Goal: Information Seeking & Learning: Learn about a topic

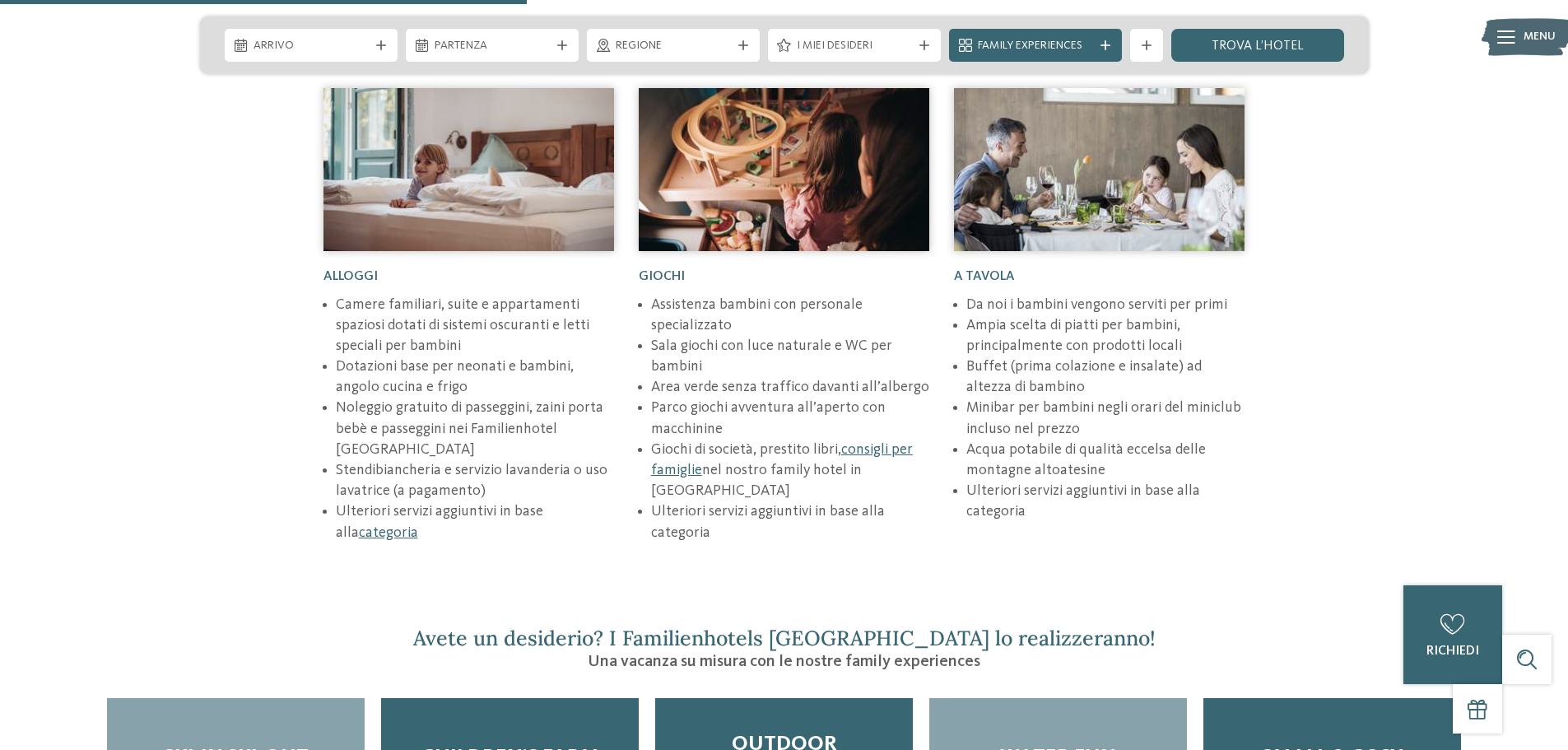
scroll to position [2222, 0]
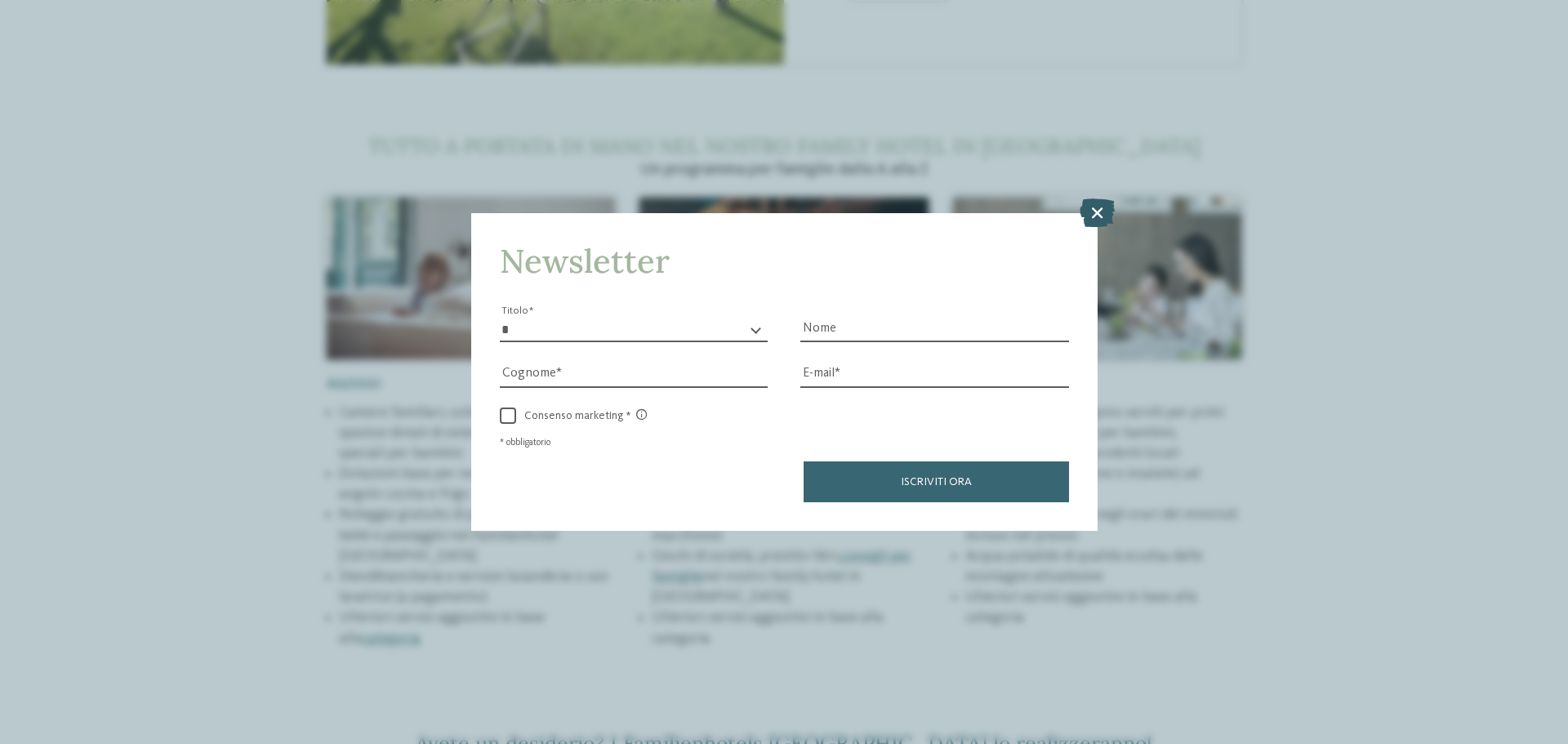
click at [1102, 203] on icon at bounding box center [1097, 212] width 35 height 29
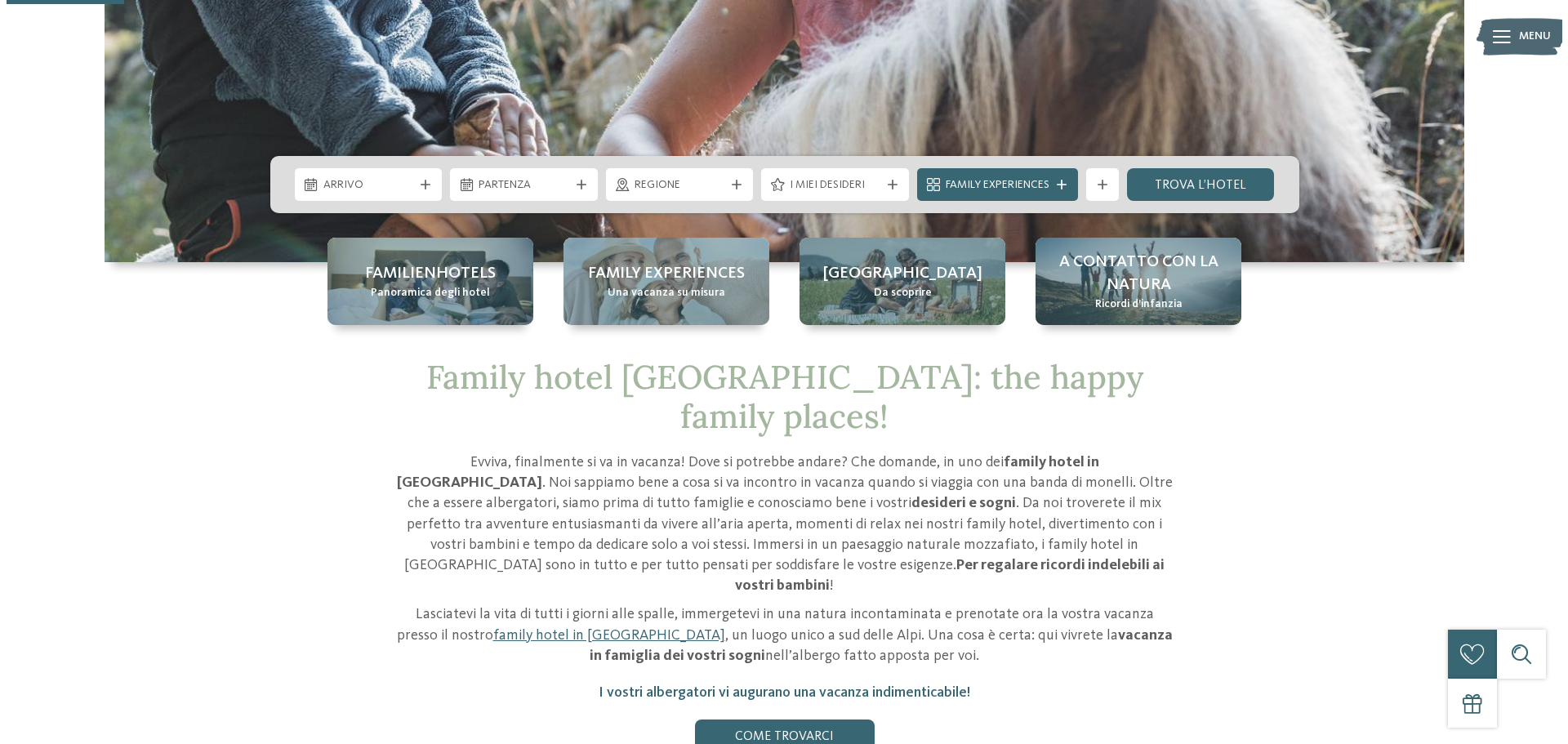
scroll to position [81, 0]
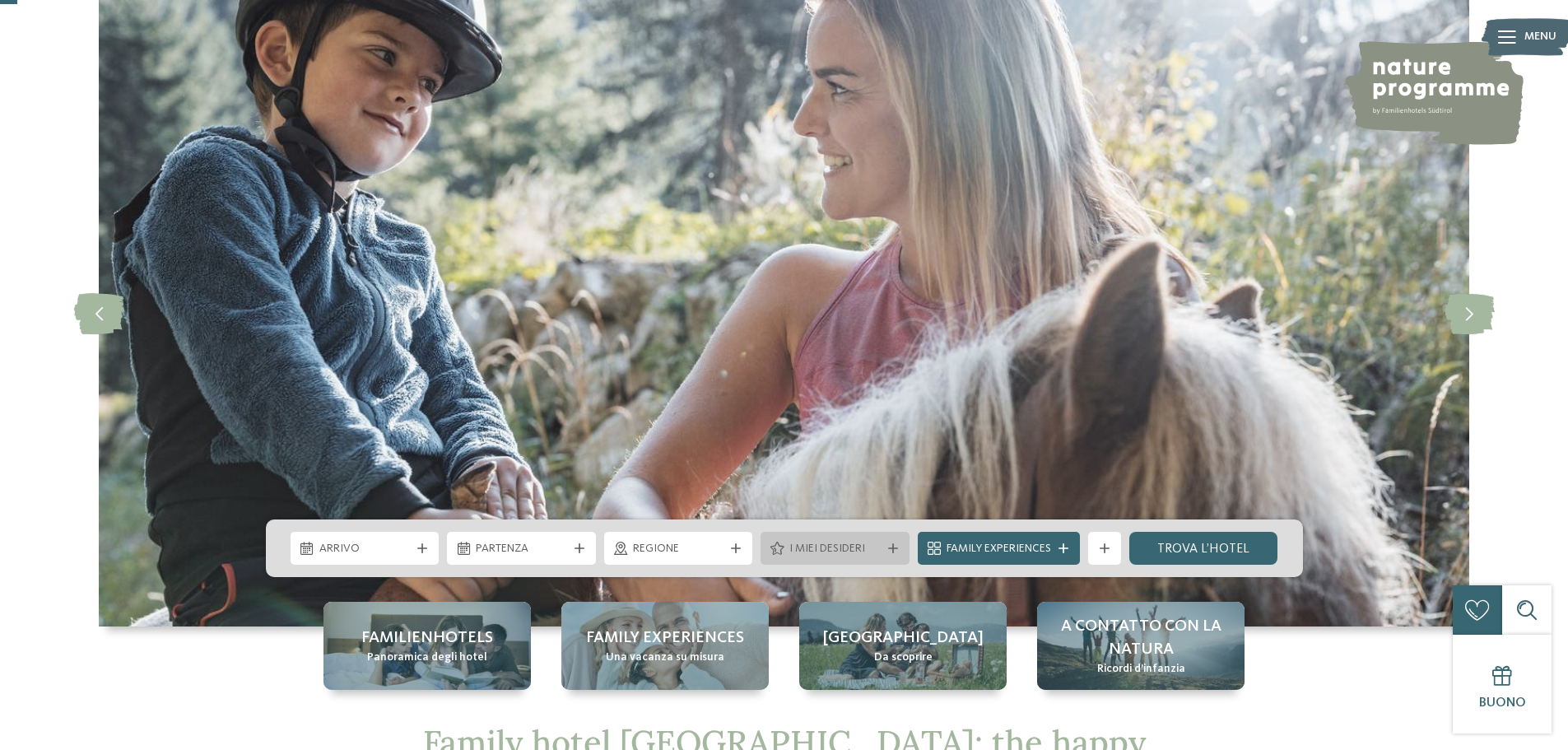
click at [894, 542] on div "I miei desideri" at bounding box center [834, 548] width 149 height 33
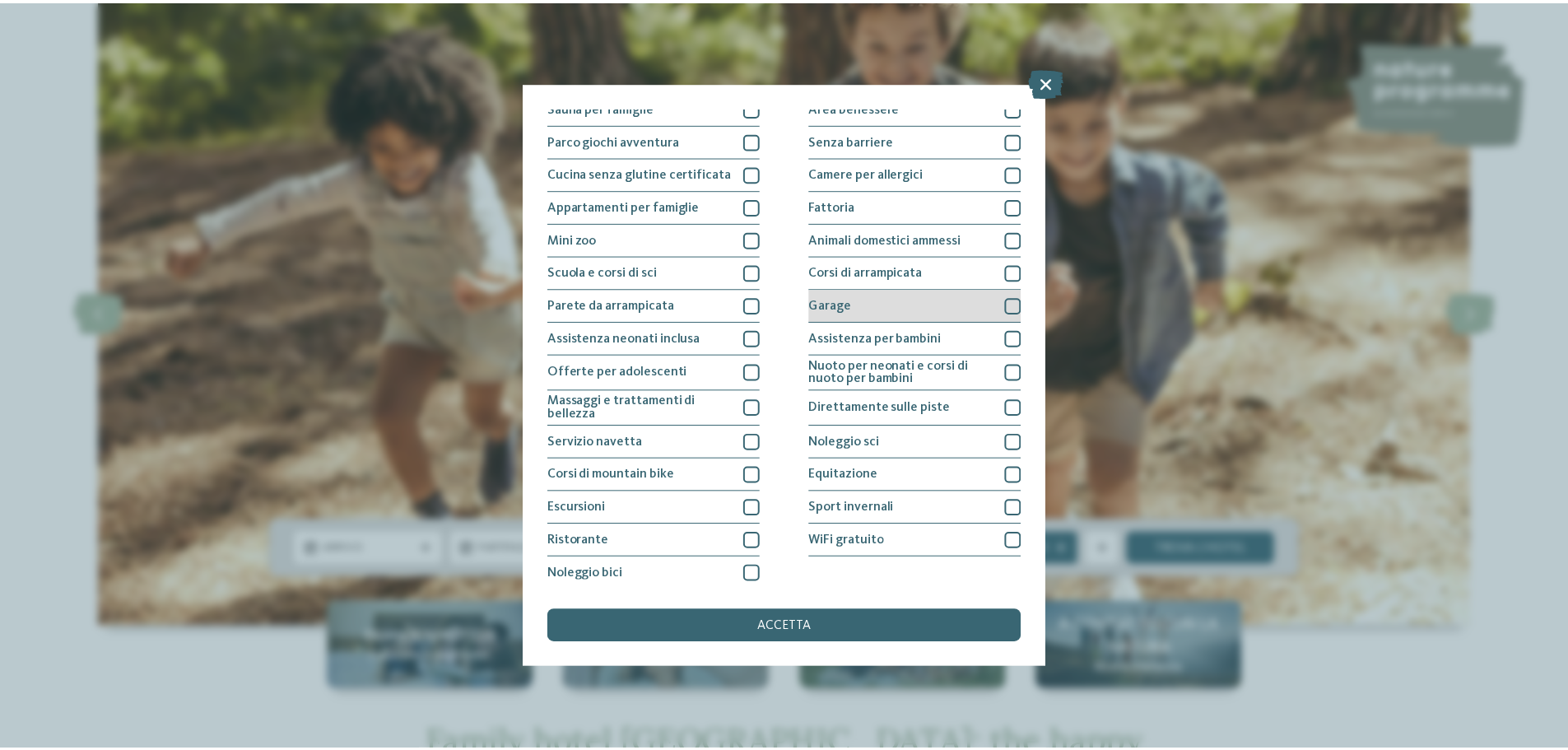
scroll to position [115, 0]
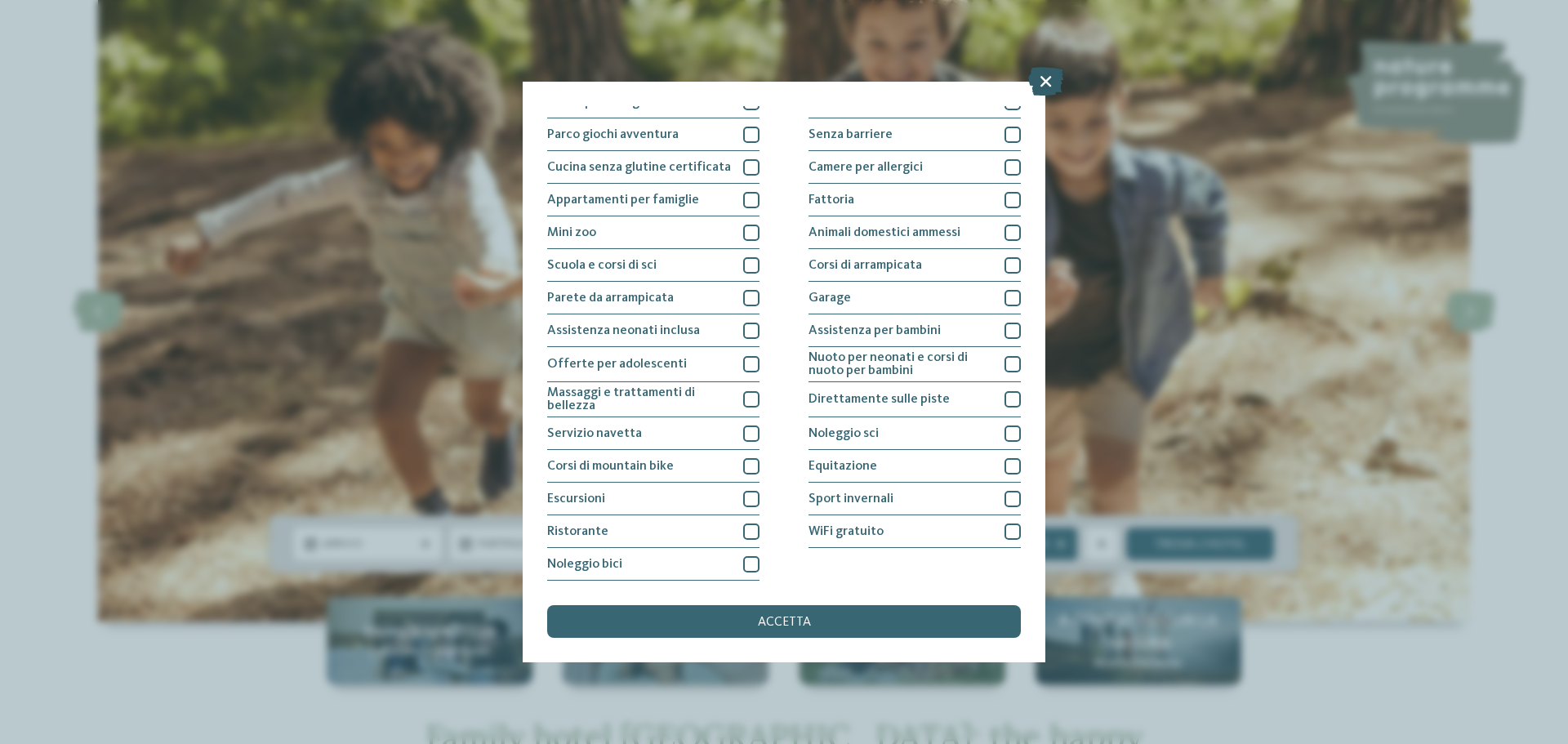
click at [1050, 82] on icon at bounding box center [1045, 80] width 35 height 29
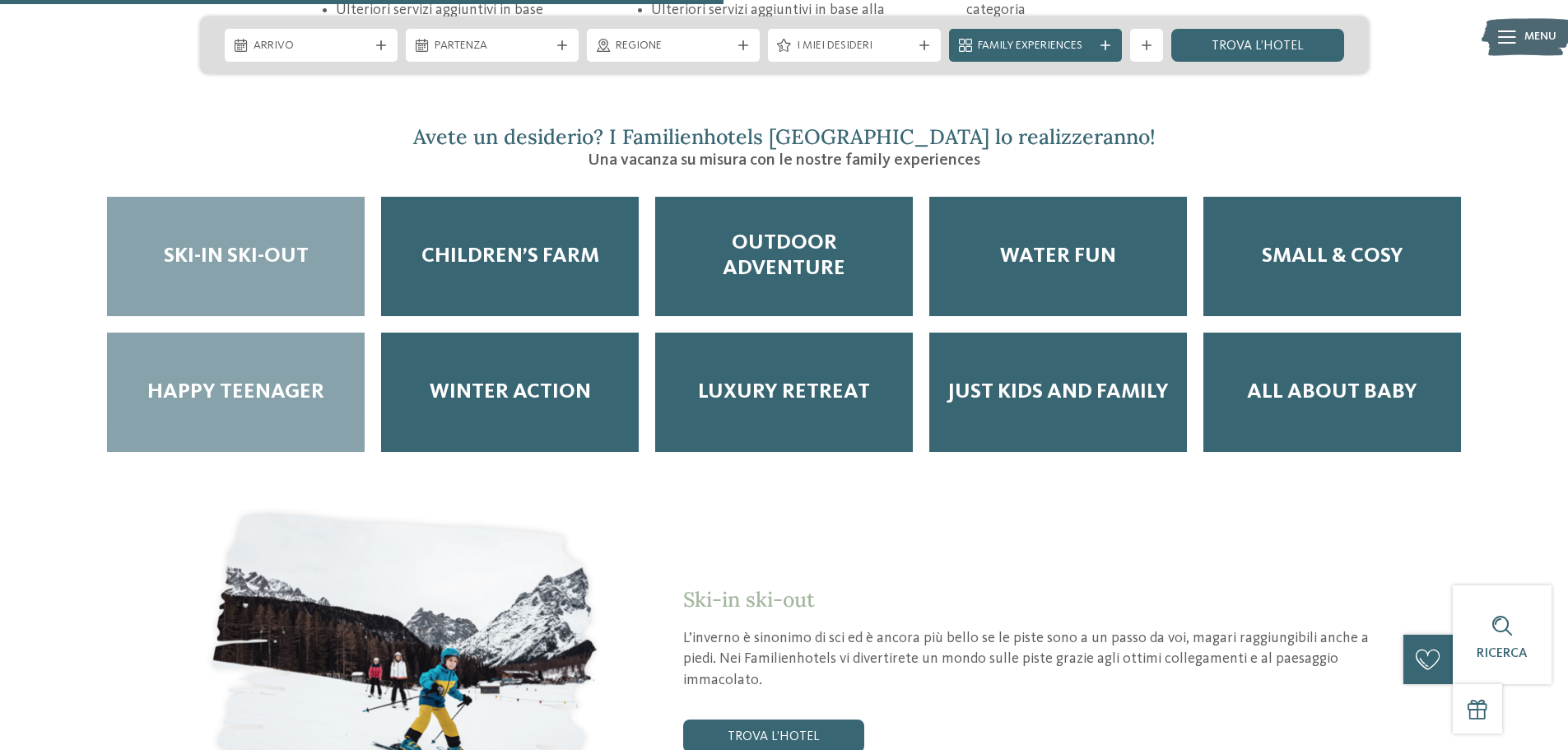
scroll to position [2798, 0]
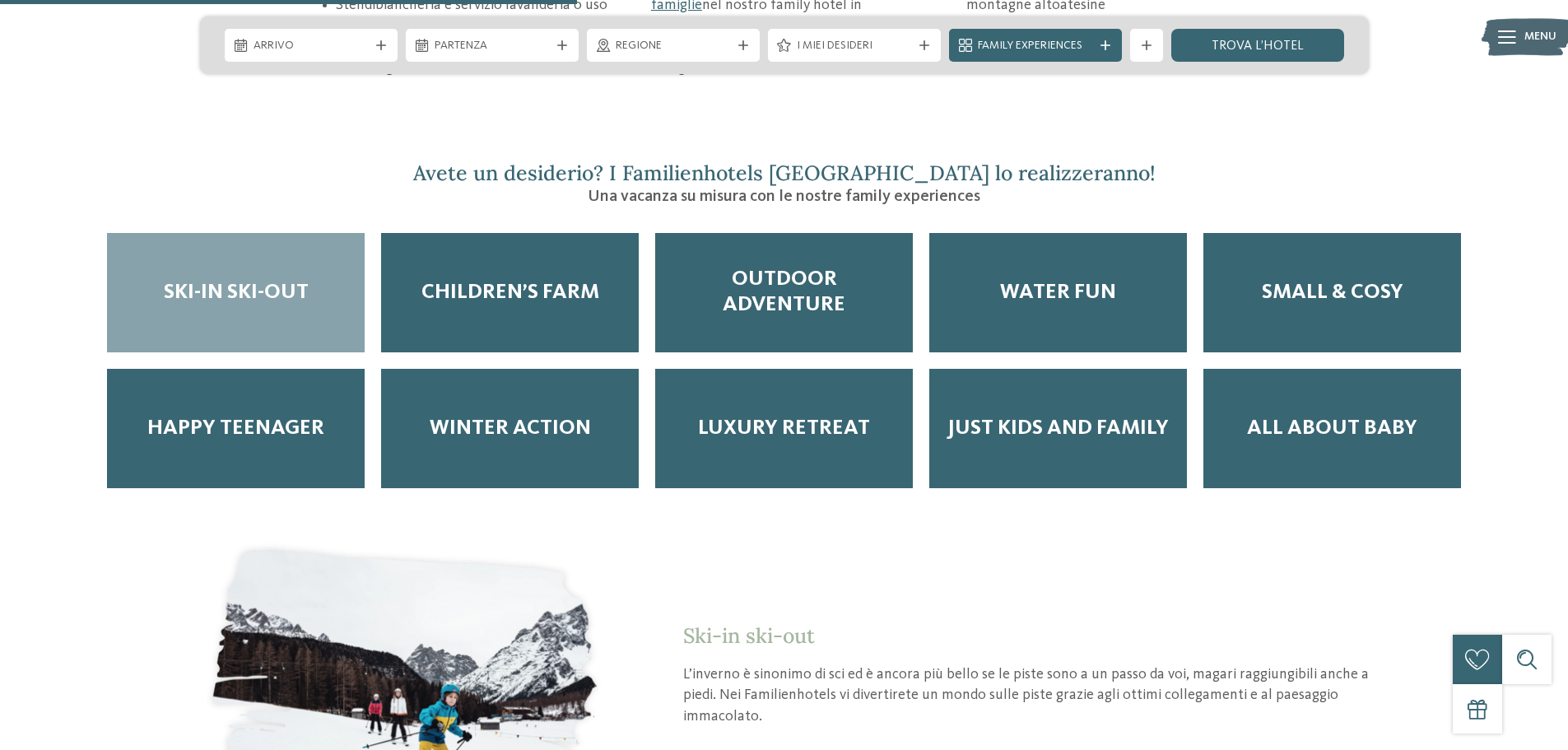
click at [248, 280] on span "Ski-in ski-out" at bounding box center [236, 293] width 145 height 26
click at [295, 248] on div "Ski-in ski-out" at bounding box center [236, 292] width 258 height 119
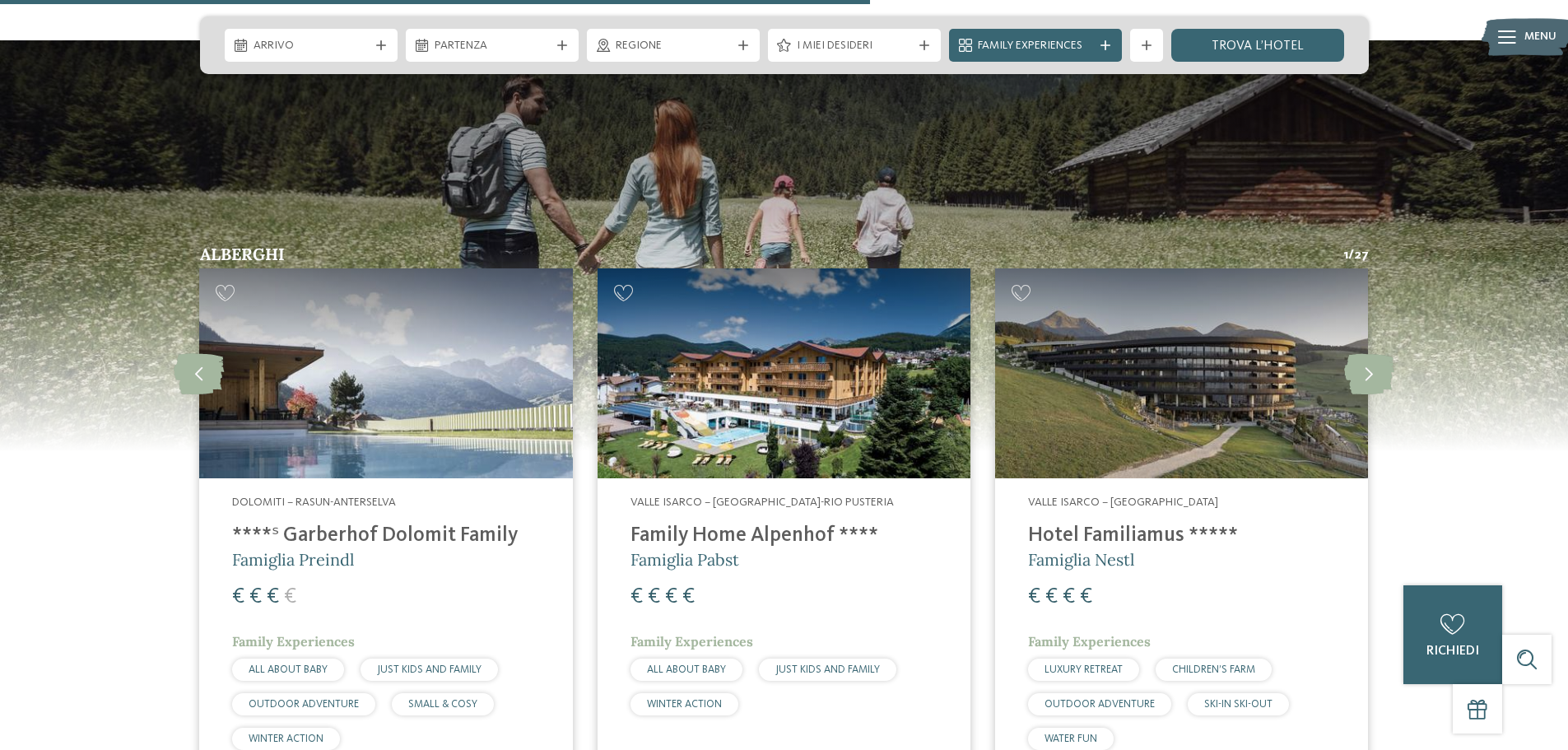
scroll to position [4279, 0]
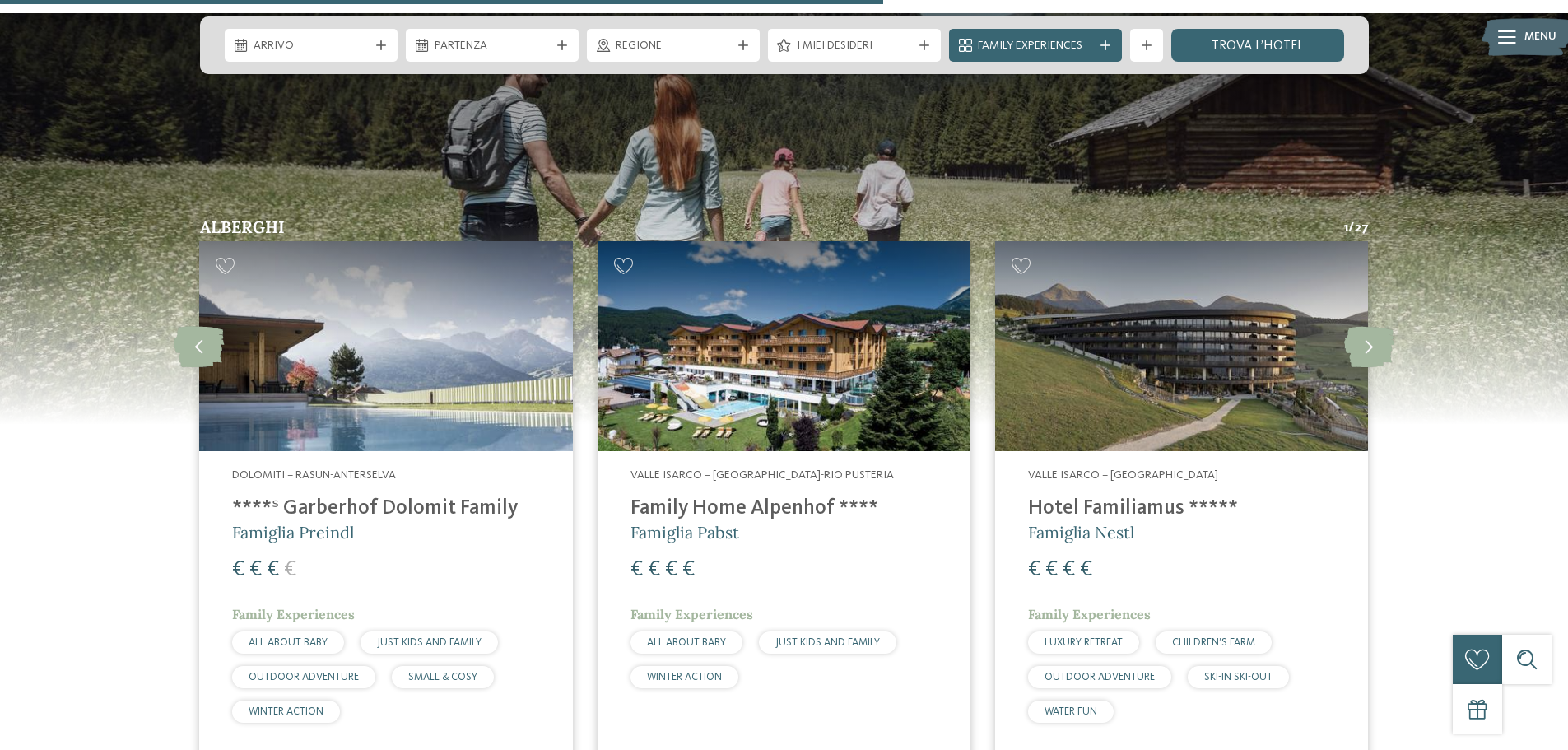
click at [1117, 496] on h4 "Hotel Familiamus *****" at bounding box center [1181, 508] width 307 height 25
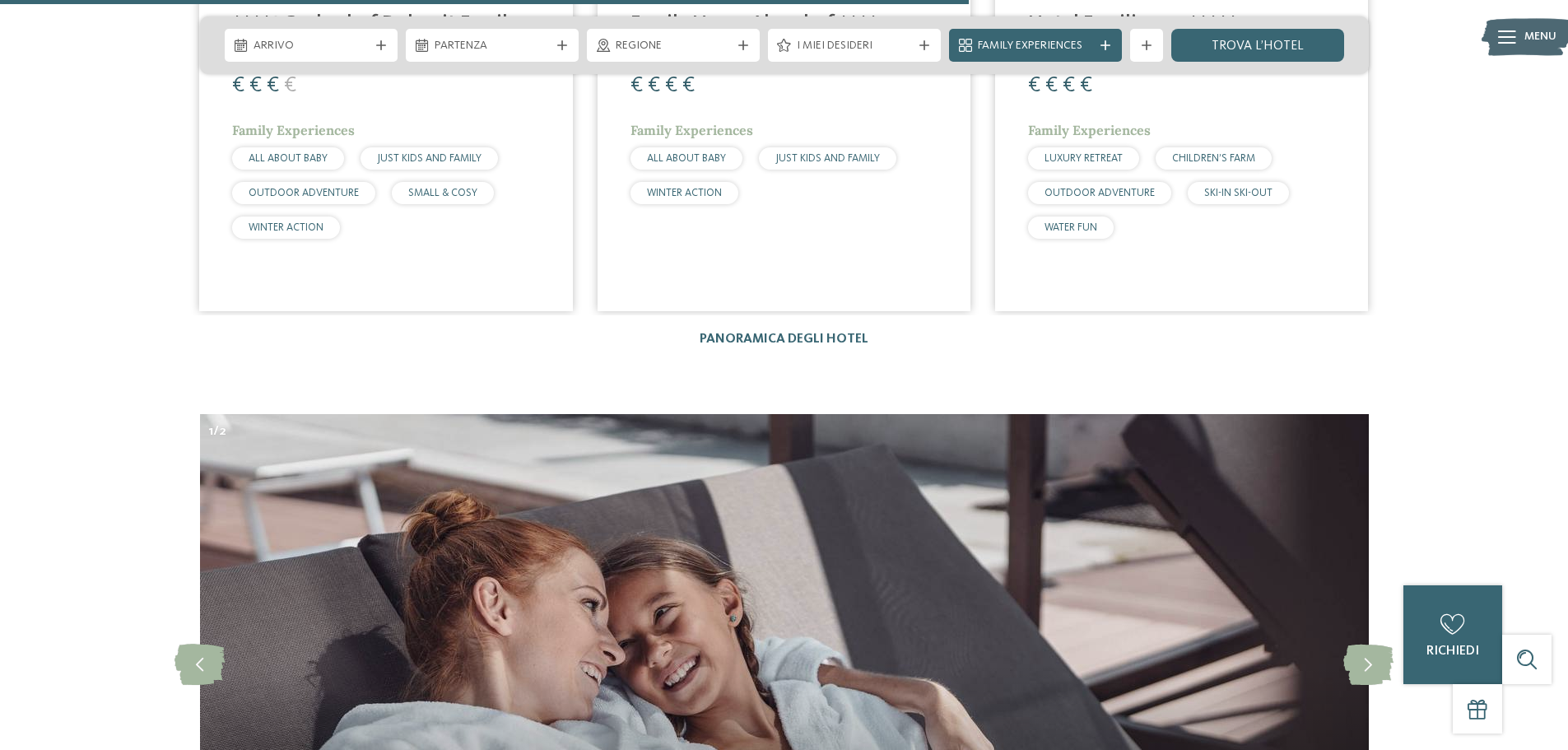
scroll to position [4773, 0]
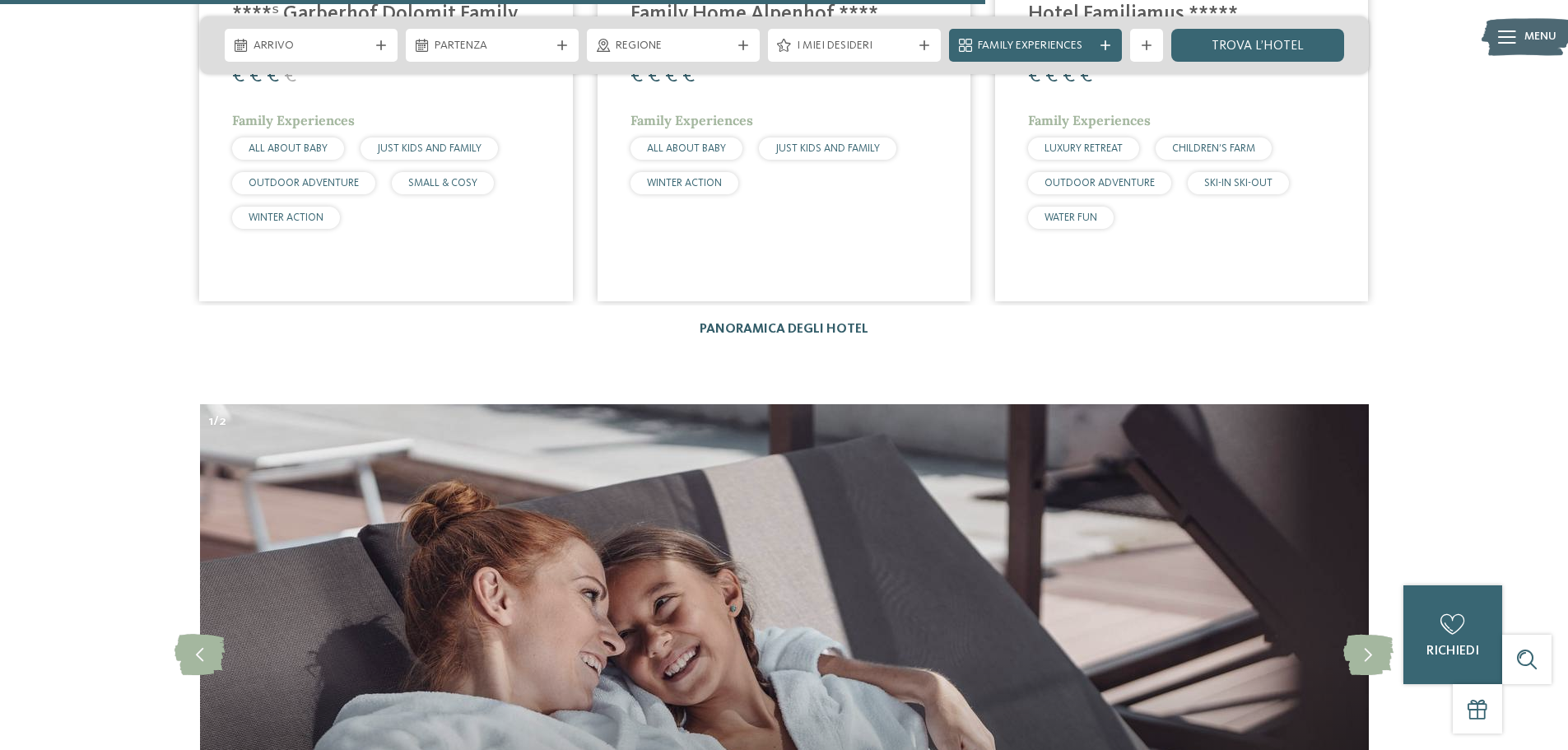
click at [766, 323] on link "Panoramica degli hotel" at bounding box center [783, 329] width 169 height 13
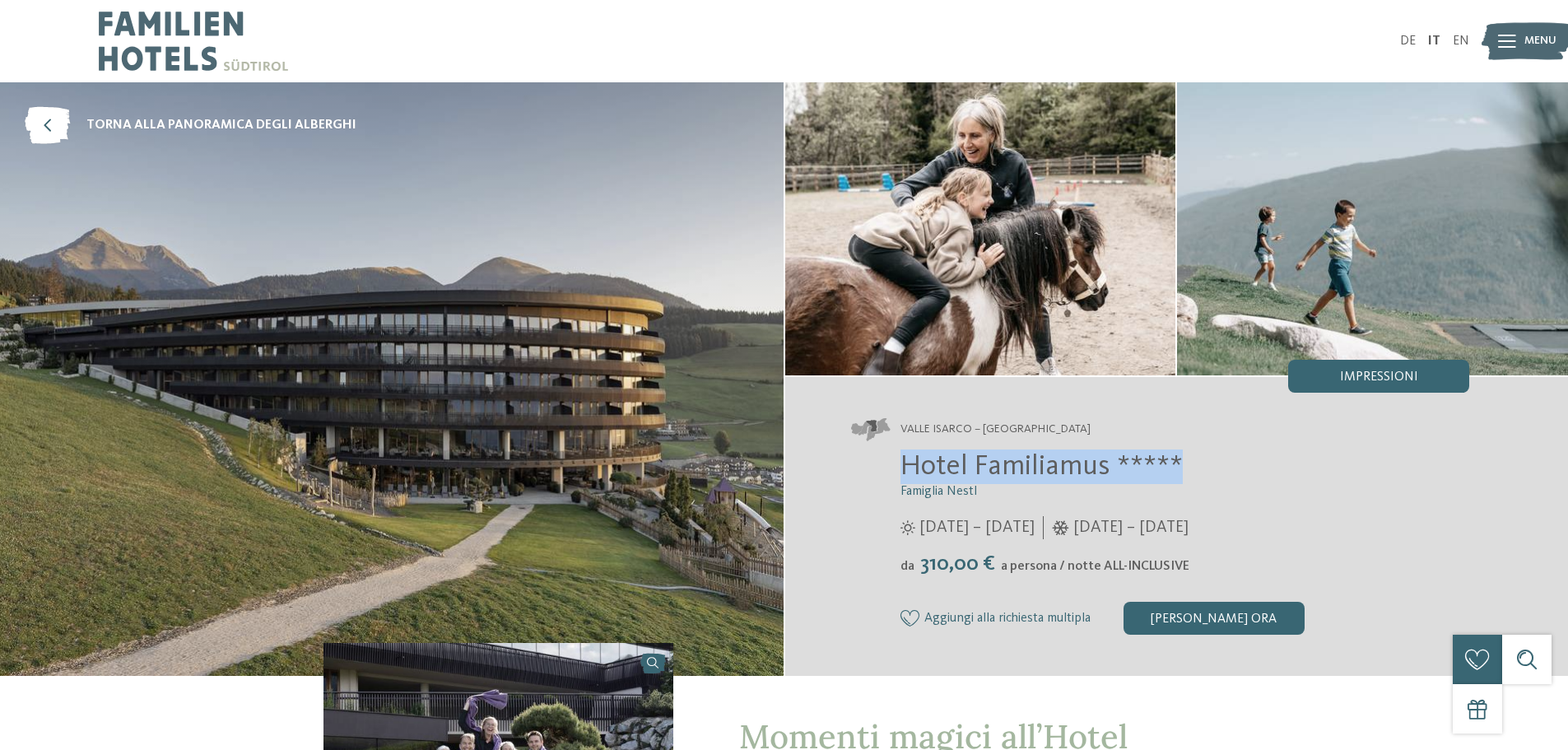
drag, startPoint x: 898, startPoint y: 467, endPoint x: 1179, endPoint y: 467, distance: 281.4
click at [1179, 467] on div "Hotel Familiamus ***** Famiglia Nestl [DATE] – [DATE] da" at bounding box center [1160, 541] width 619 height 185
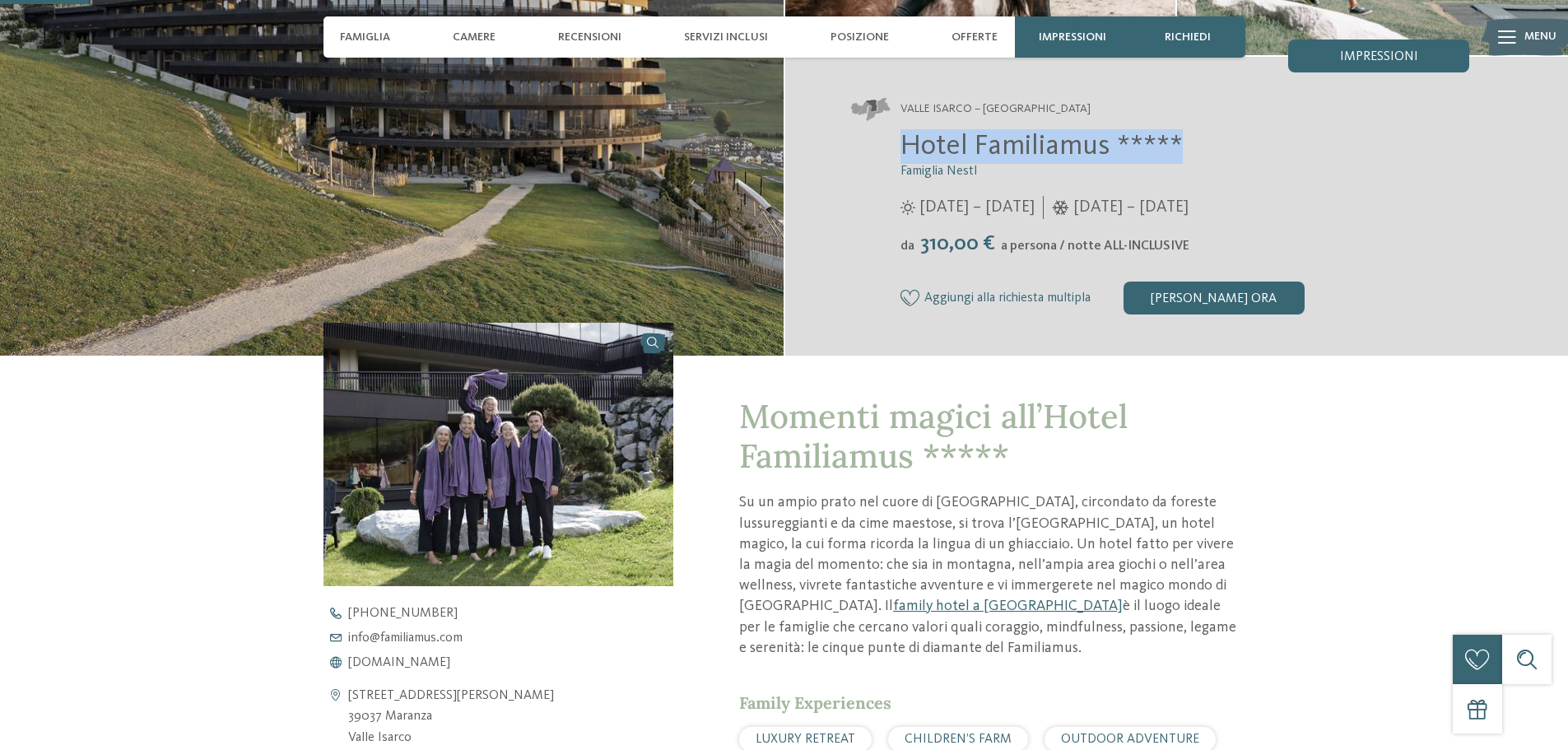
scroll to position [329, 0]
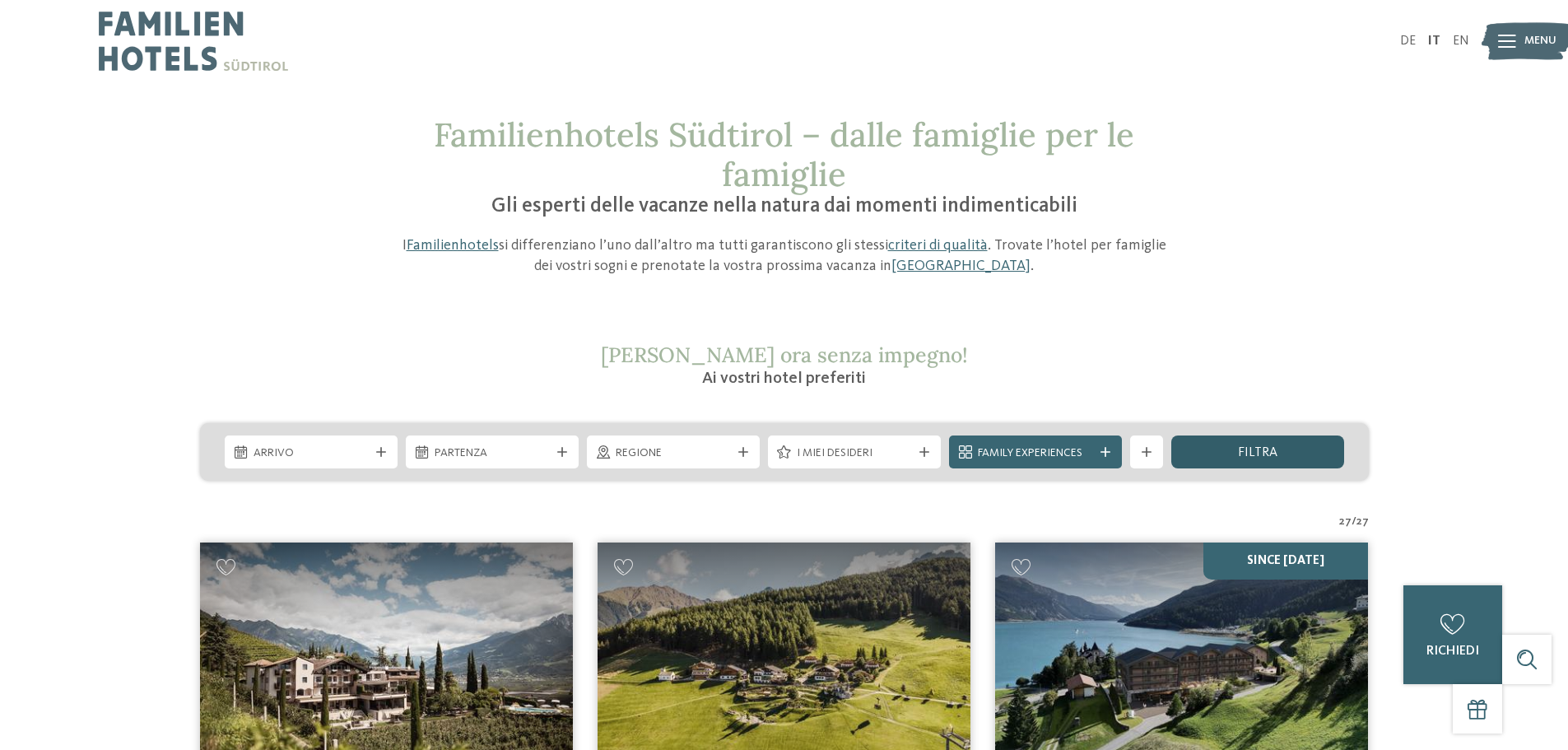
click at [1229, 448] on div "filtra" at bounding box center [1257, 451] width 173 height 33
click at [1271, 448] on span "filtra" at bounding box center [1257, 452] width 39 height 13
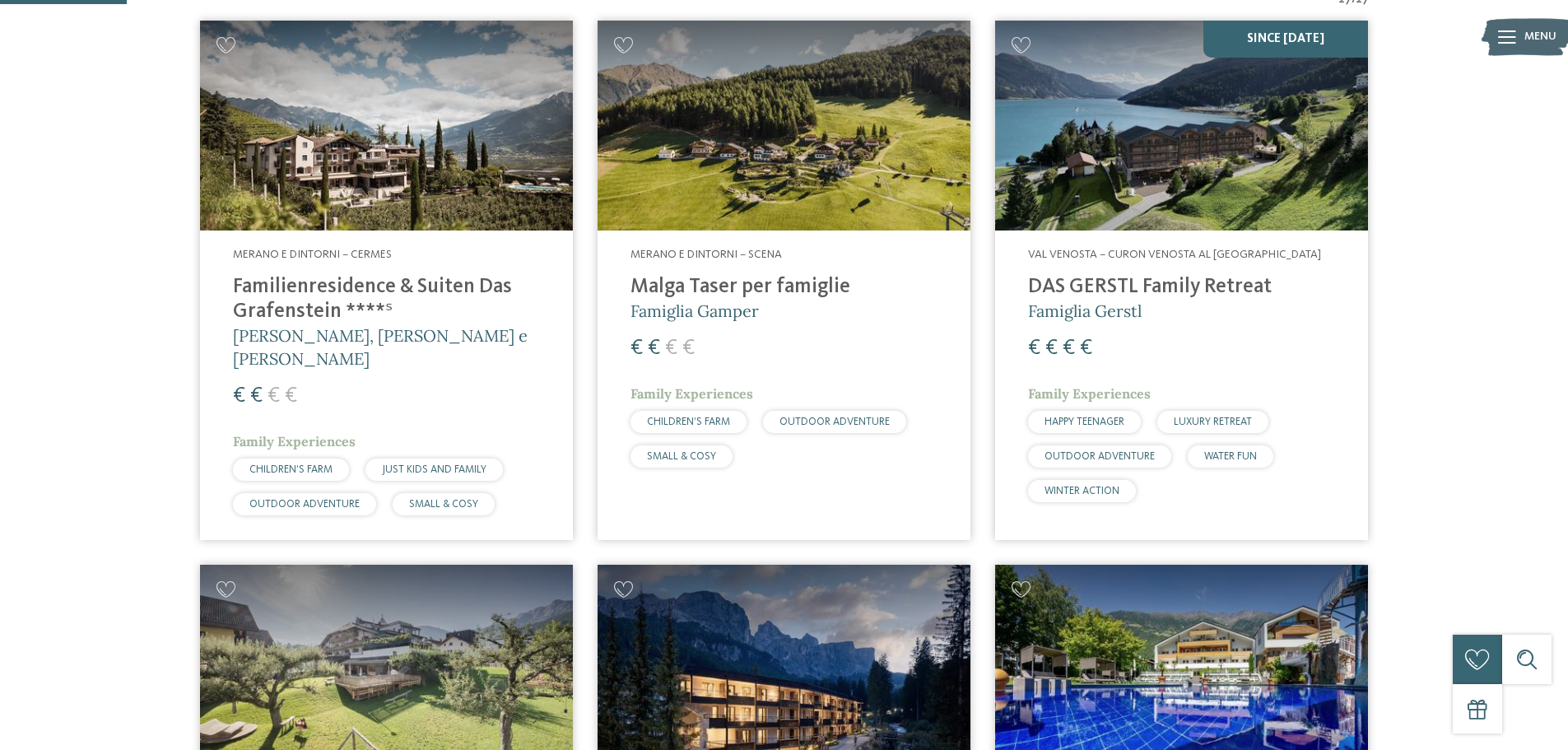
scroll to position [193, 0]
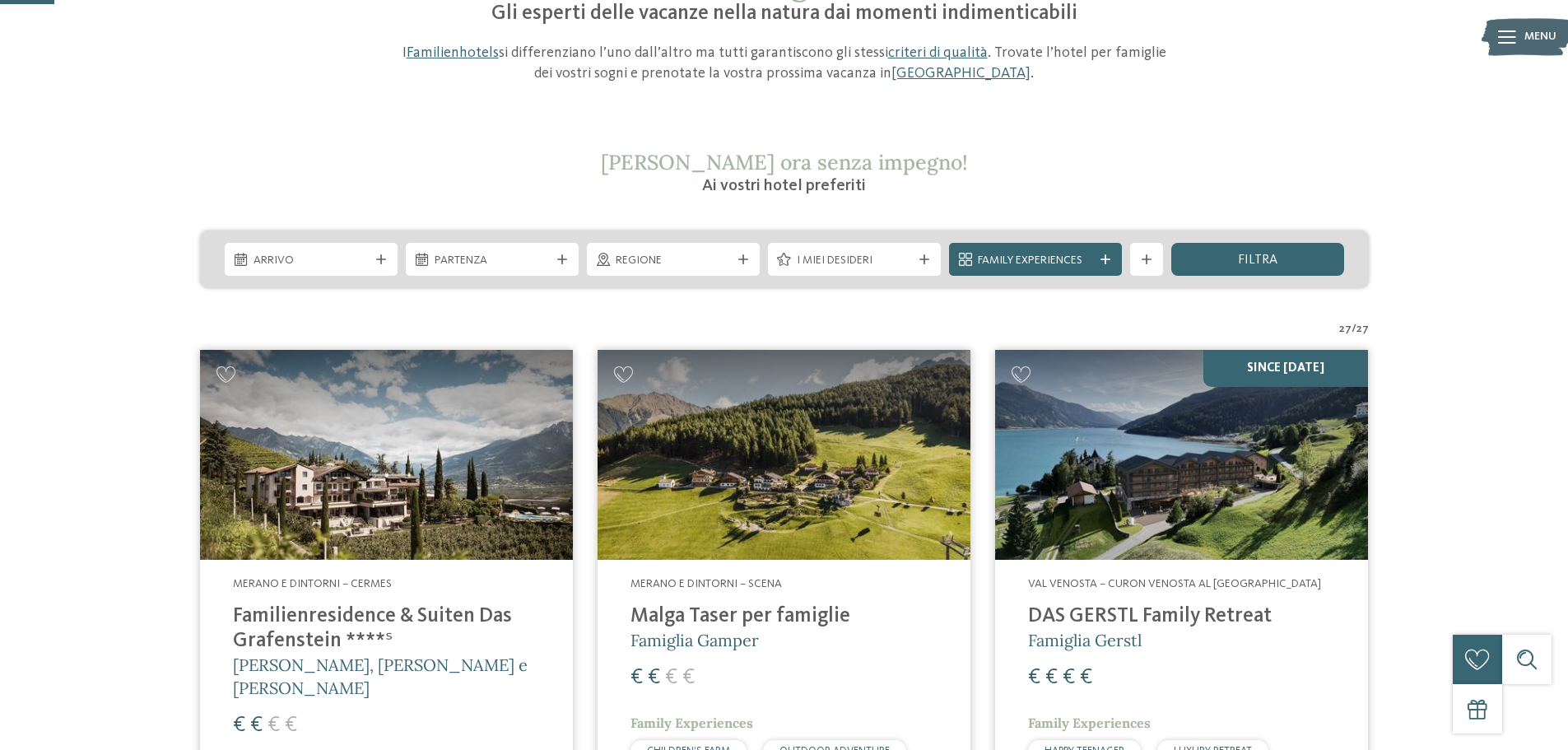
click at [1256, 616] on h4 "DAS GERSTL Family Retreat" at bounding box center [1181, 616] width 307 height 25
click at [1230, 481] on img at bounding box center [1181, 455] width 373 height 210
click at [1275, 613] on h4 "DAS GERSTL Family Retreat" at bounding box center [1181, 616] width 307 height 25
drag, startPoint x: 1275, startPoint y: 614, endPoint x: 1072, endPoint y: 620, distance: 202.5
click at [1072, 620] on h4 "DAS GERSTL Family Retreat" at bounding box center [1181, 616] width 307 height 25
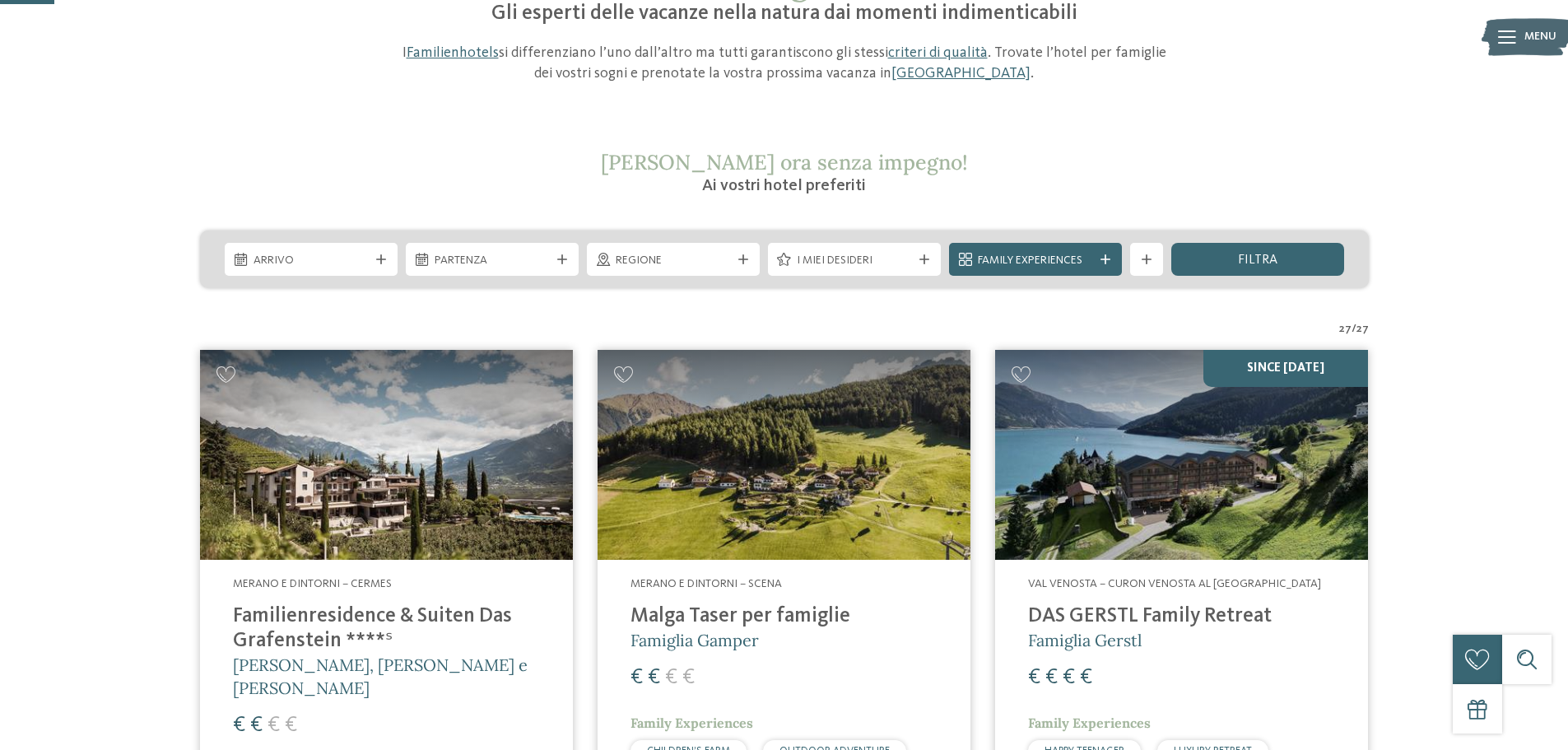
click at [1072, 620] on h4 "DAS GERSTL Family Retreat" at bounding box center [1181, 616] width 307 height 25
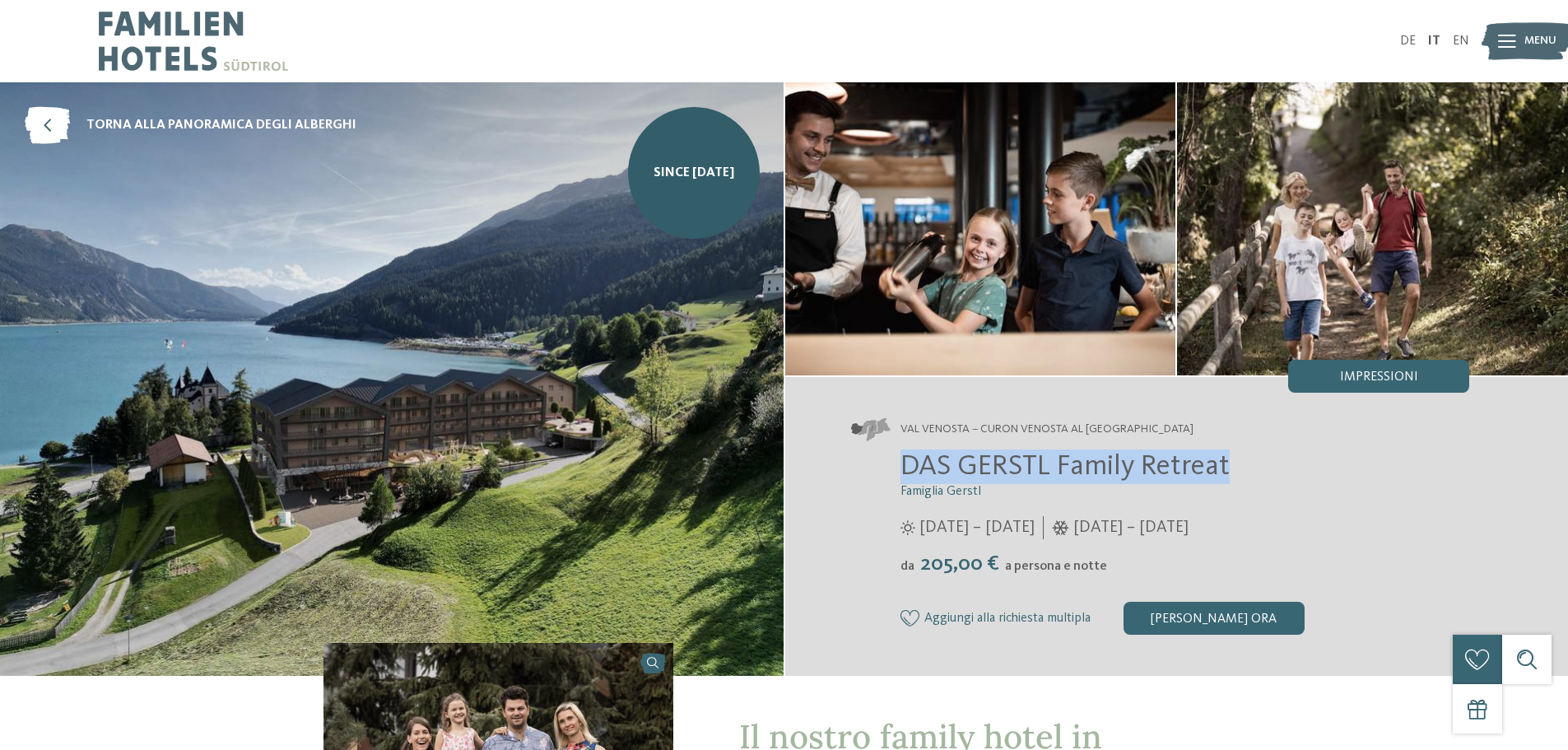
drag, startPoint x: 1225, startPoint y: 471, endPoint x: 897, endPoint y: 467, distance: 328.4
click at [897, 467] on div "DAS GERSTL Family Retreat Famiglia Gerstl 16/05/2025 – 09/11/2025 da" at bounding box center [1160, 541] width 619 height 185
